Goal: Information Seeking & Learning: Learn about a topic

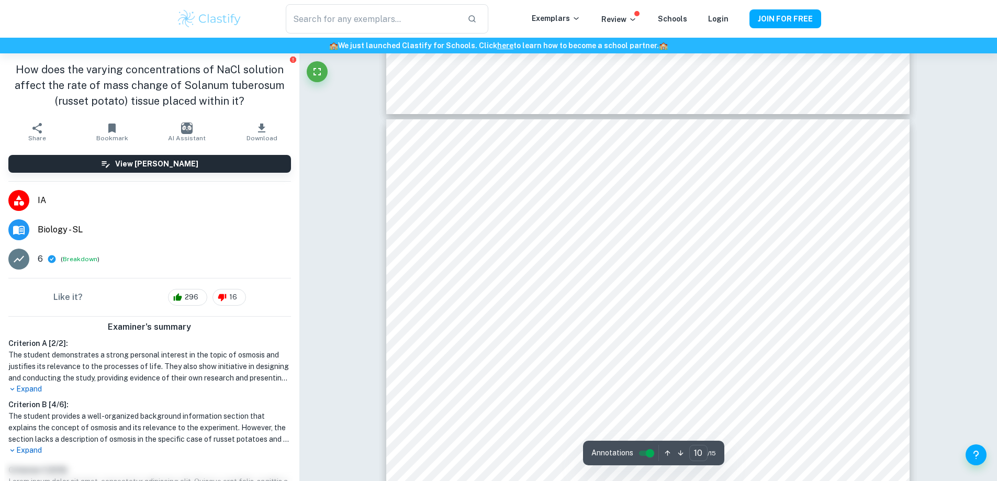
scroll to position [6439, 0]
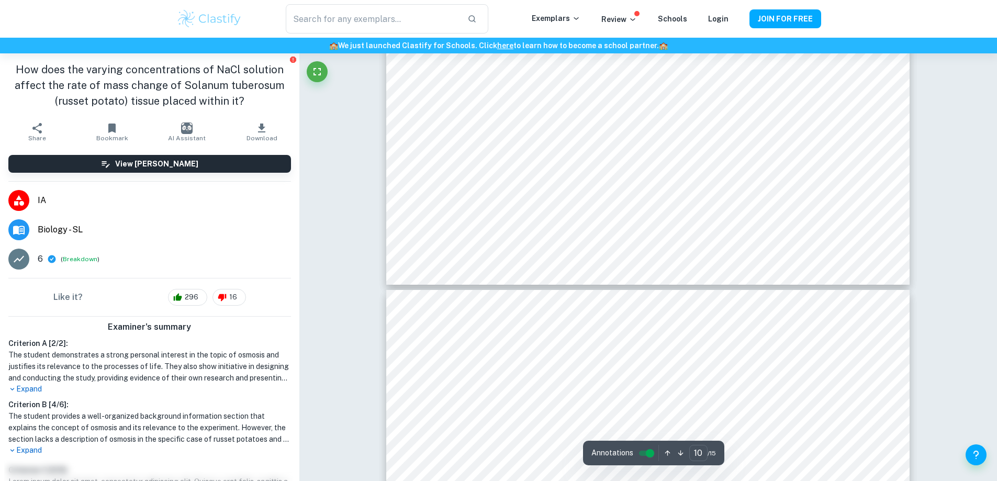
type input "9"
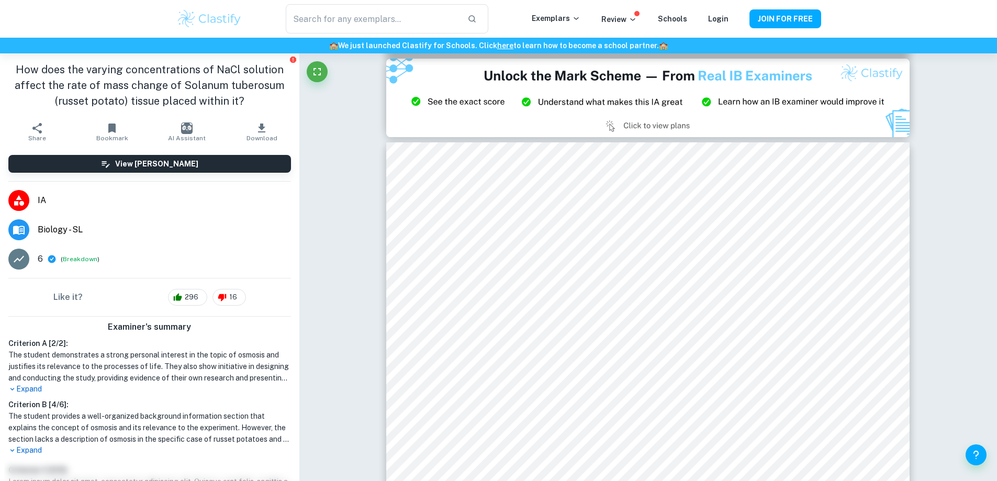
scroll to position [5601, 0]
